Goal: Complete application form

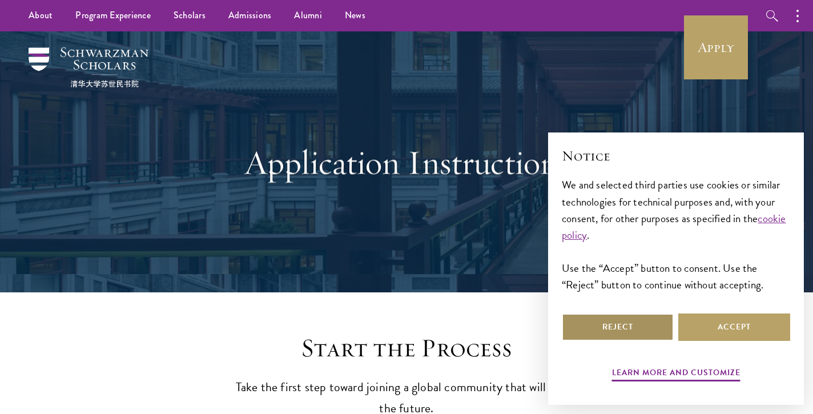
click at [634, 327] on button "Reject" at bounding box center [617, 326] width 112 height 27
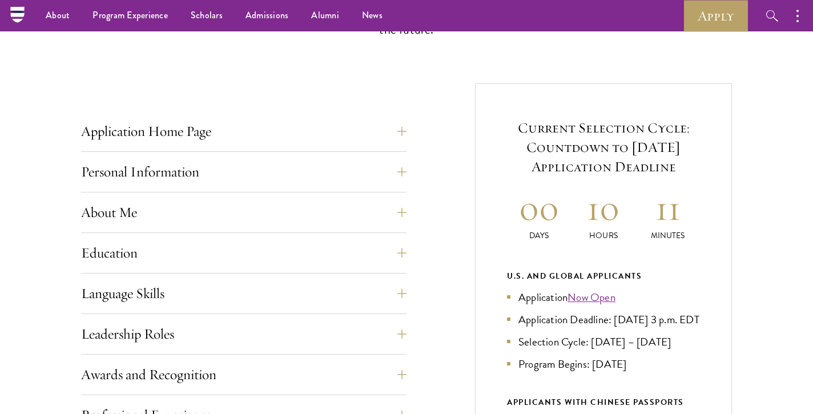
scroll to position [333, 0]
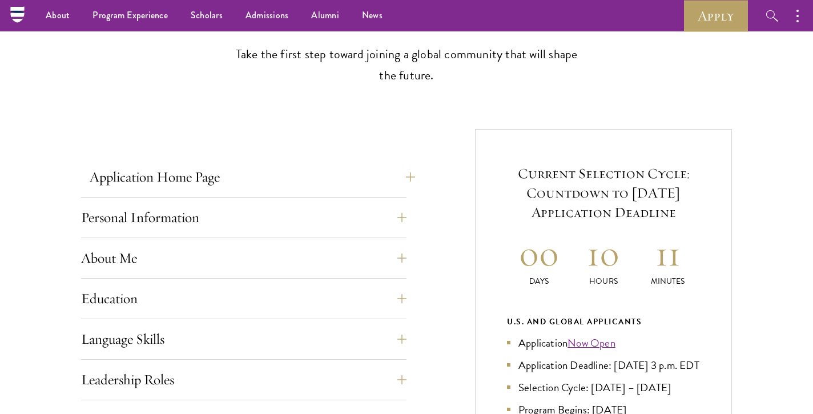
click at [300, 187] on button "Application Home Page" at bounding box center [252, 176] width 325 height 27
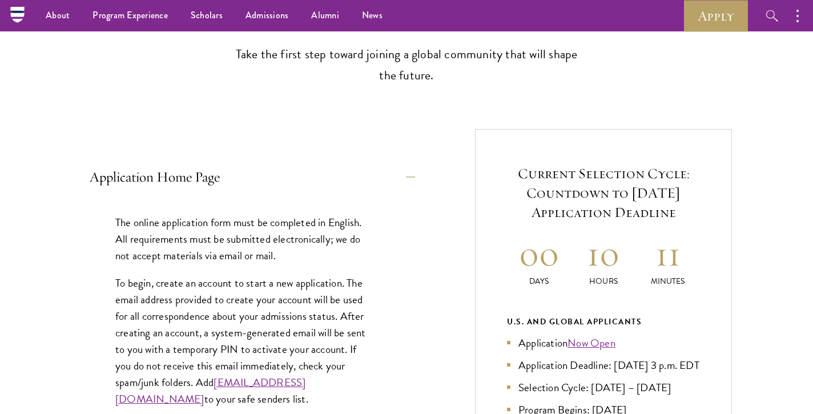
click at [300, 187] on button "Application Home Page" at bounding box center [252, 176] width 325 height 27
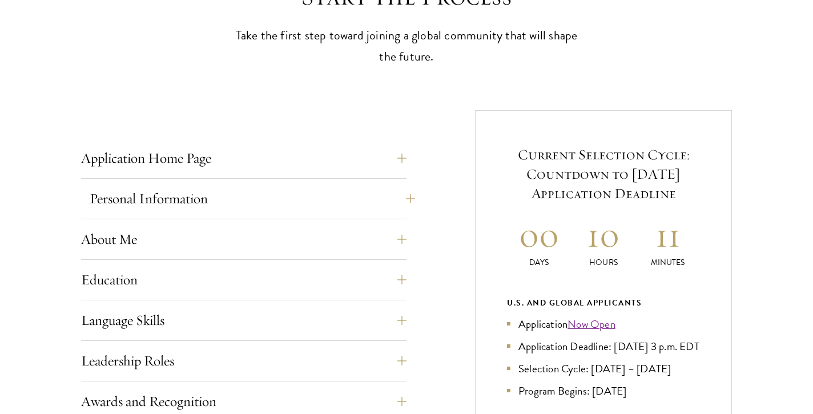
scroll to position [418, 0]
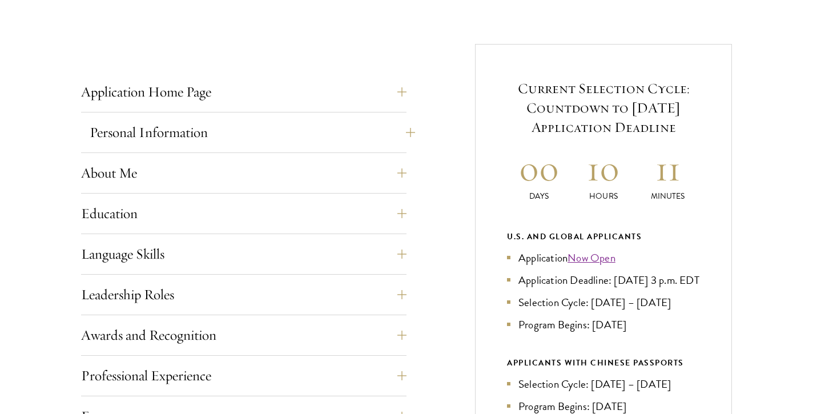
click at [292, 128] on button "Personal Information" at bounding box center [252, 132] width 325 height 27
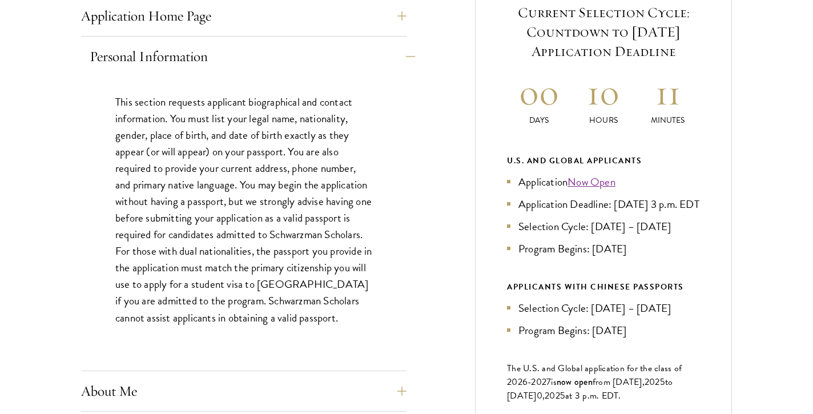
scroll to position [508, 0]
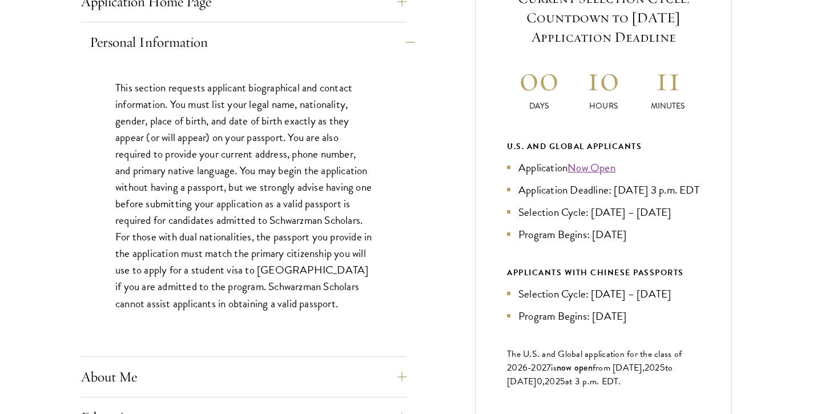
click at [303, 46] on button "Personal Information" at bounding box center [252, 42] width 325 height 27
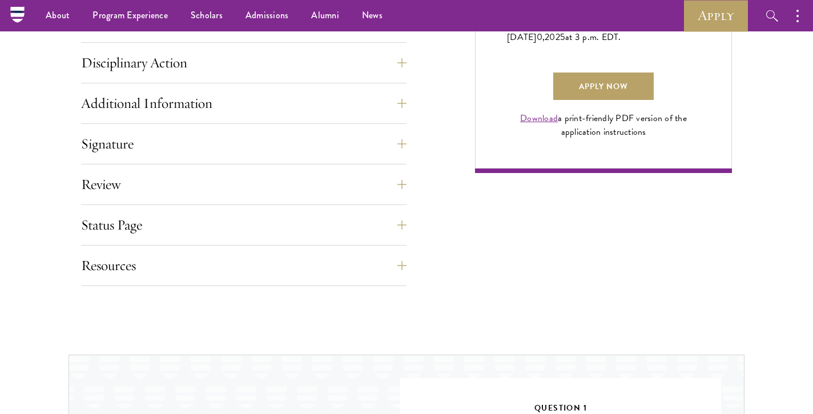
scroll to position [824, 0]
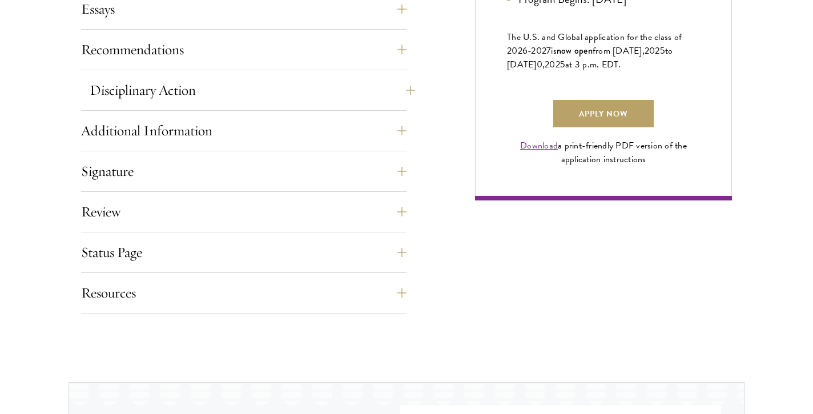
click at [267, 96] on button "Disciplinary Action" at bounding box center [252, 89] width 325 height 27
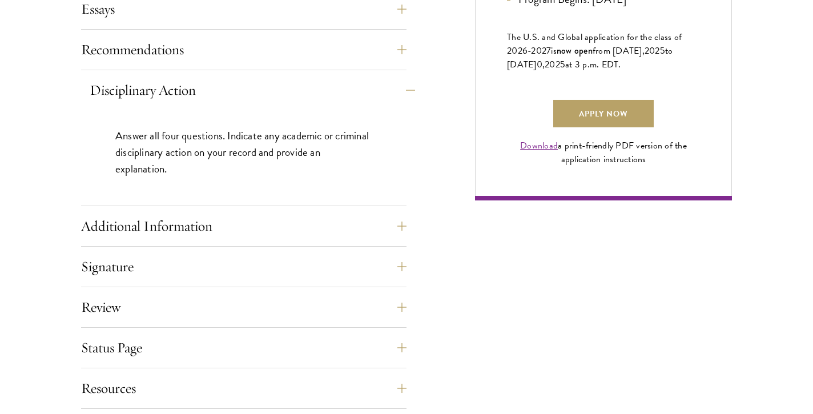
click at [267, 96] on button "Disciplinary Action" at bounding box center [252, 89] width 325 height 27
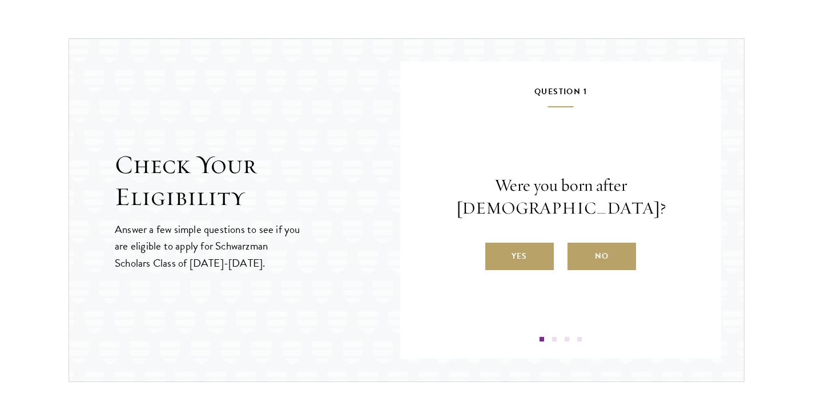
scroll to position [1186, 0]
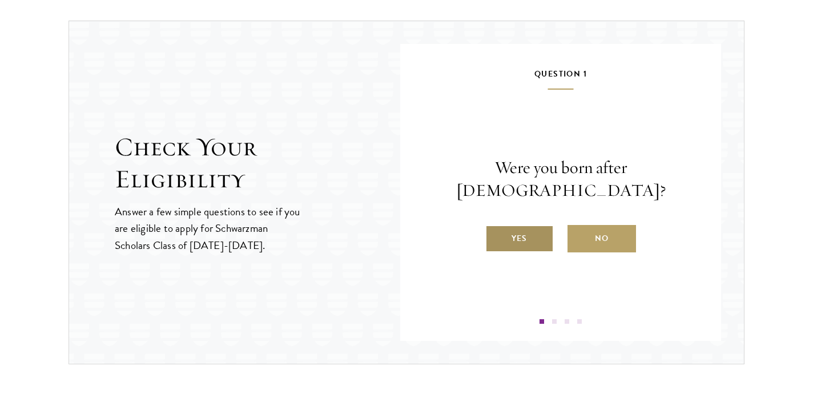
click at [530, 227] on label "Yes" at bounding box center [519, 238] width 68 height 27
click at [495, 227] on input "Yes" at bounding box center [490, 231] width 10 height 10
click at [520, 252] on label "Yes" at bounding box center [519, 238] width 68 height 27
click at [495, 236] on input "Yes" at bounding box center [490, 231] width 10 height 10
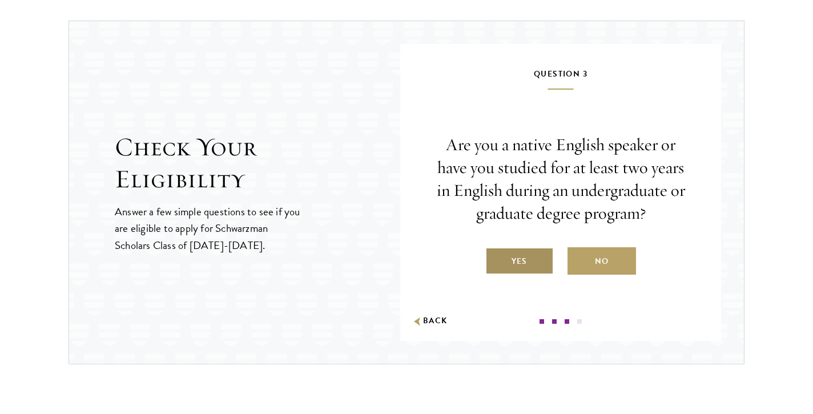
click at [520, 256] on label "Yes" at bounding box center [519, 260] width 68 height 27
click at [495, 256] on input "Yes" at bounding box center [490, 254] width 10 height 10
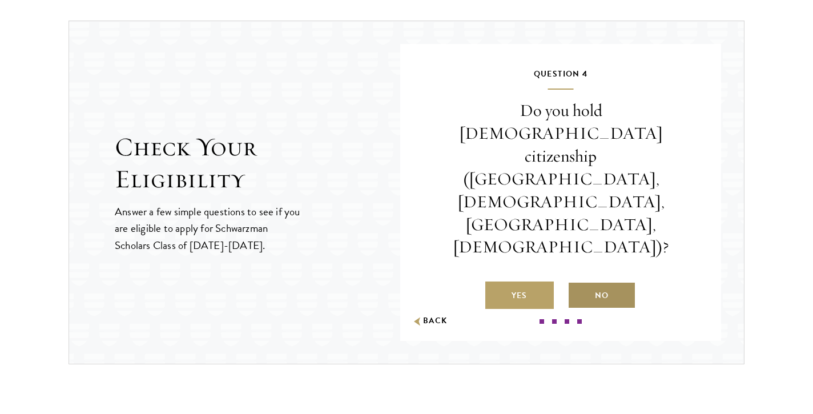
click at [621, 281] on label "No" at bounding box center [601, 294] width 68 height 27
click at [577, 283] on input "No" at bounding box center [572, 288] width 10 height 10
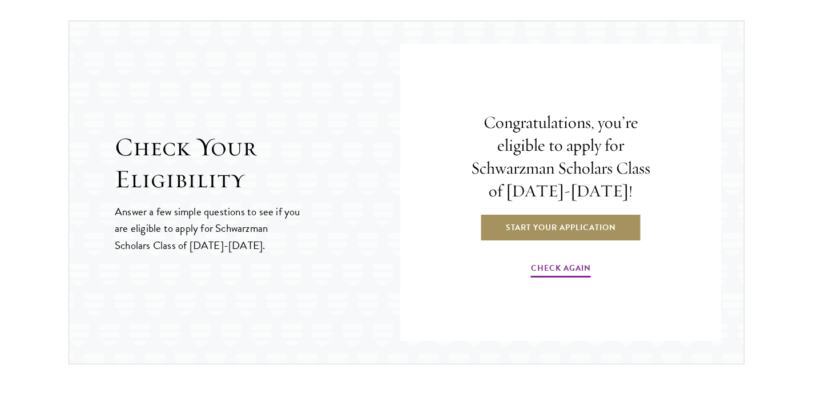
click at [589, 215] on link "Start Your Application" at bounding box center [560, 226] width 161 height 27
